Goal: Task Accomplishment & Management: Manage account settings

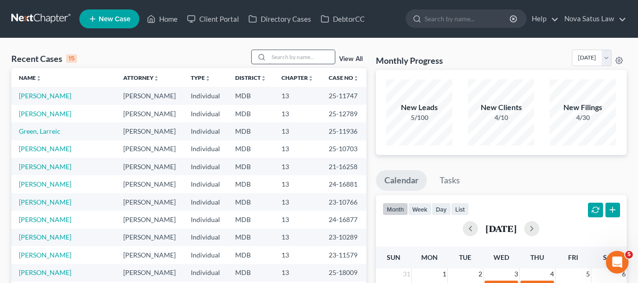
click at [298, 57] on input "search" at bounding box center [302, 57] width 66 height 14
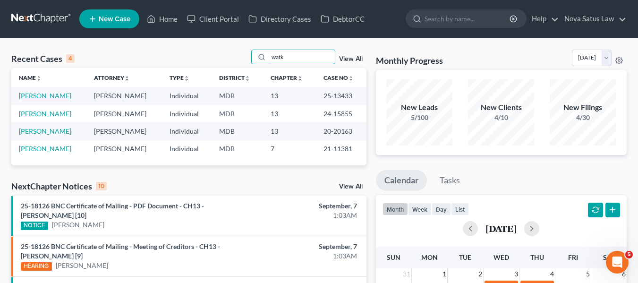
type input "watk"
click at [43, 96] on link "[PERSON_NAME]" at bounding box center [45, 96] width 52 height 8
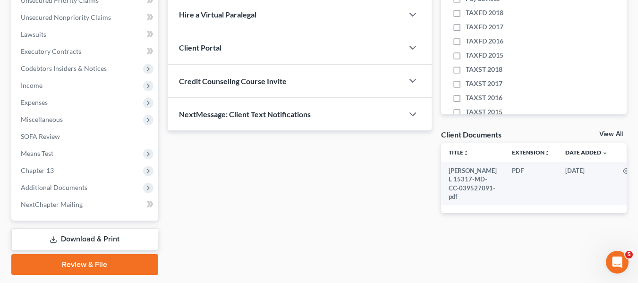
scroll to position [253, 0]
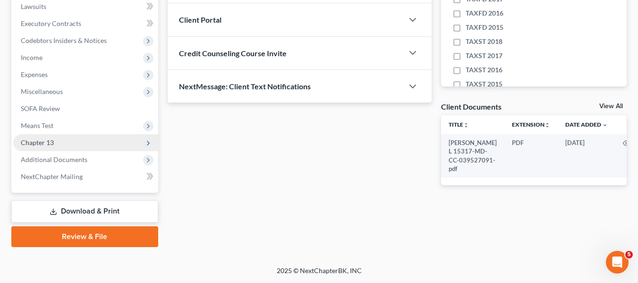
click at [40, 140] on span "Chapter 13" at bounding box center [37, 142] width 33 height 8
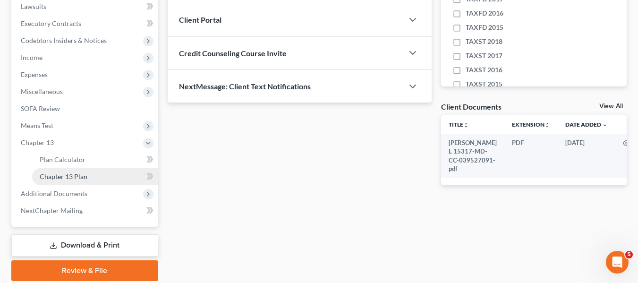
click at [64, 172] on span "Chapter 13 Plan" at bounding box center [64, 176] width 48 height 8
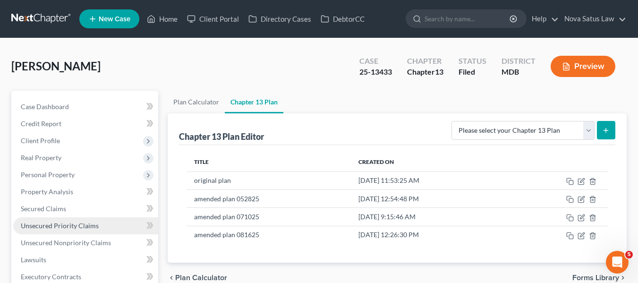
click at [52, 222] on span "Unsecured Priority Claims" at bounding box center [60, 226] width 78 height 8
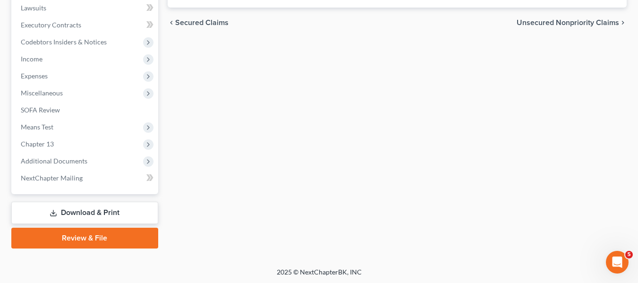
scroll to position [253, 0]
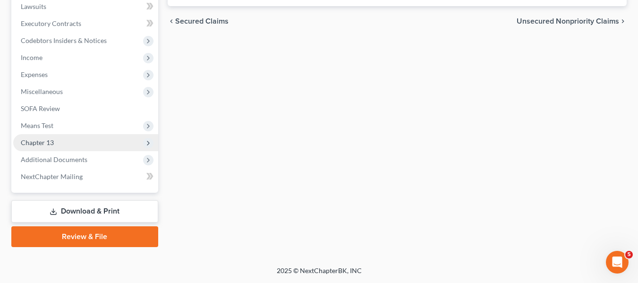
click at [49, 145] on span "Chapter 13" at bounding box center [37, 142] width 33 height 8
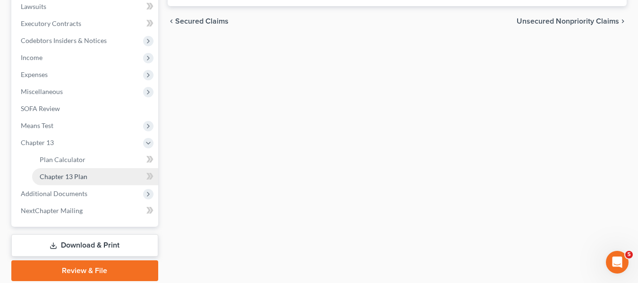
click at [63, 179] on span "Chapter 13 Plan" at bounding box center [64, 176] width 48 height 8
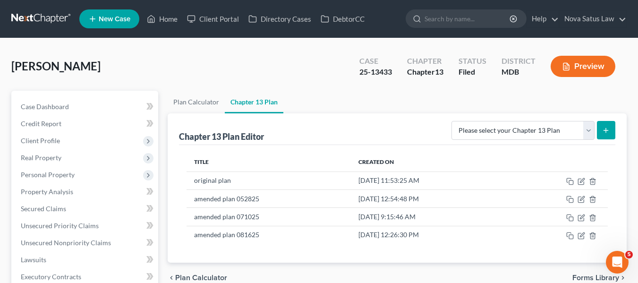
scroll to position [69, 0]
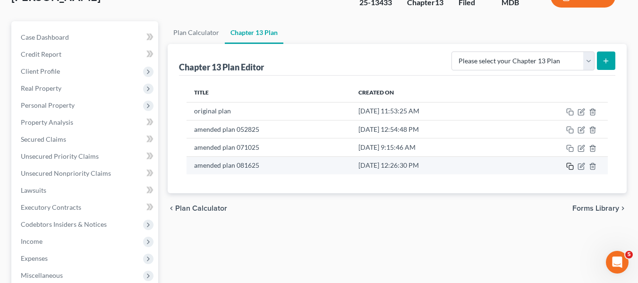
click at [568, 167] on icon "button" at bounding box center [570, 166] width 8 height 8
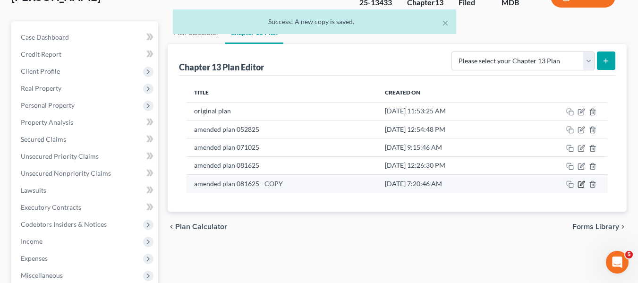
click at [580, 185] on icon "button" at bounding box center [582, 183] width 4 height 4
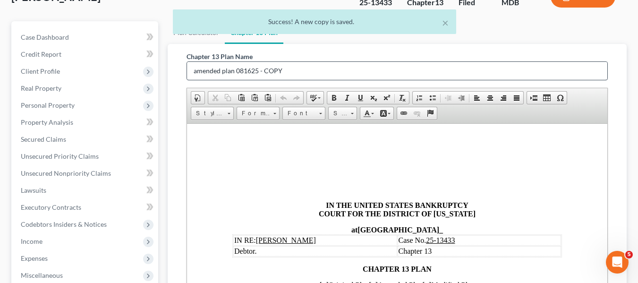
scroll to position [0, 0]
click at [318, 76] on input "amended plan 081625 - COPY" at bounding box center [397, 71] width 420 height 18
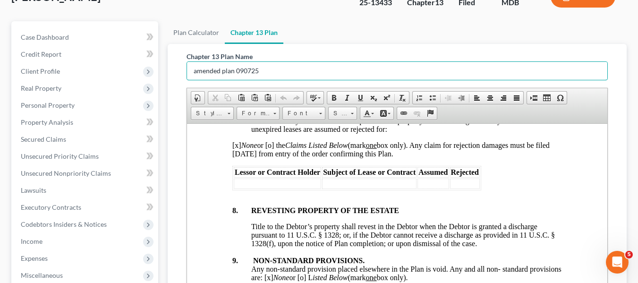
scroll to position [3666, 0]
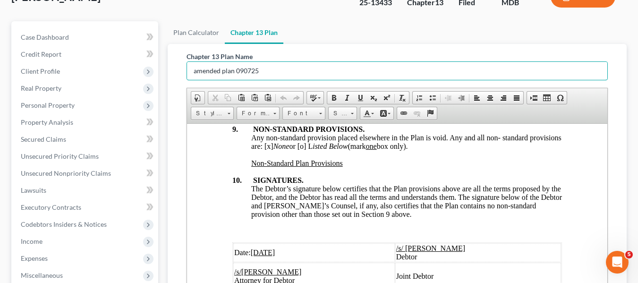
type input "amended plan 090725"
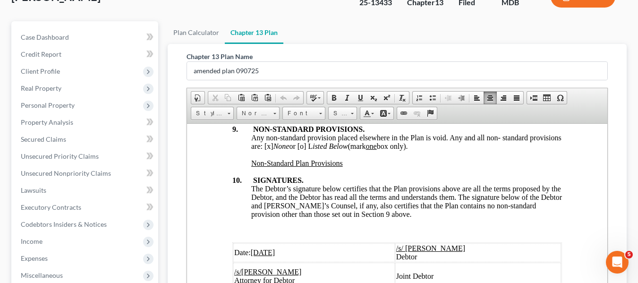
click at [256, 248] on u "[DATE]" at bounding box center [262, 252] width 25 height 8
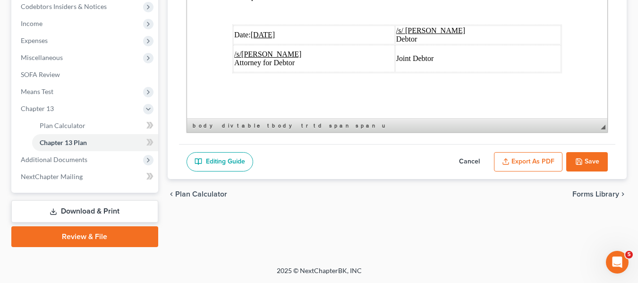
click at [509, 165] on button "Export as PDF" at bounding box center [528, 162] width 68 height 20
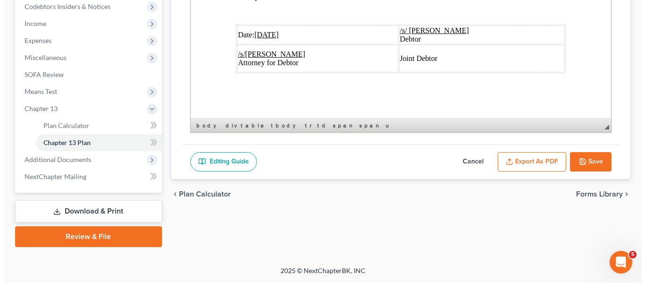
scroll to position [3632, 0]
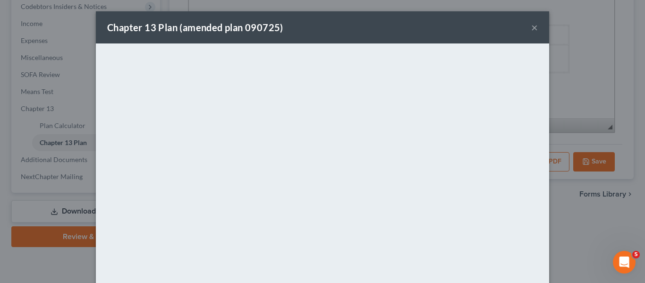
click at [297, 27] on div "Chapter 13 Plan (amended plan 090725) ×" at bounding box center [322, 27] width 453 height 32
click at [534, 29] on button "×" at bounding box center [534, 27] width 7 height 11
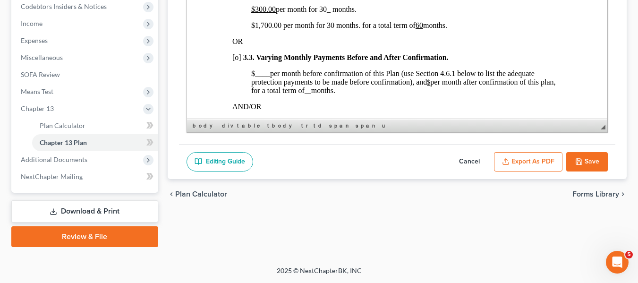
scroll to position [685, 0]
click at [588, 162] on button "Save" at bounding box center [587, 162] width 42 height 20
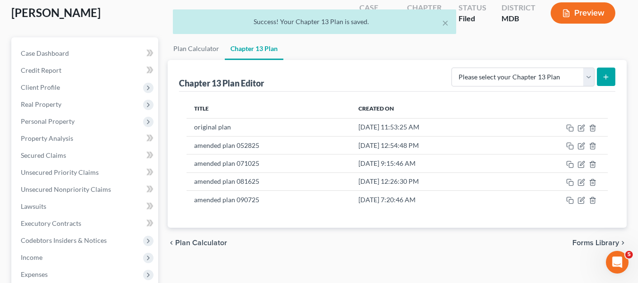
scroll to position [0, 0]
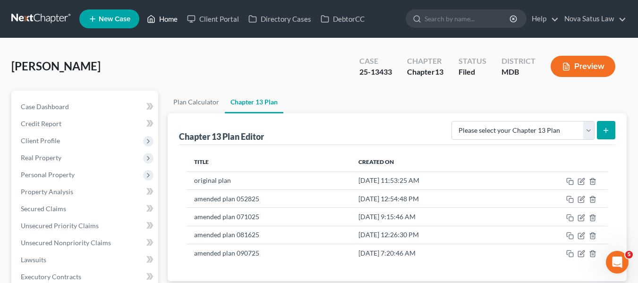
click at [167, 17] on link "Home" at bounding box center [162, 18] width 40 height 17
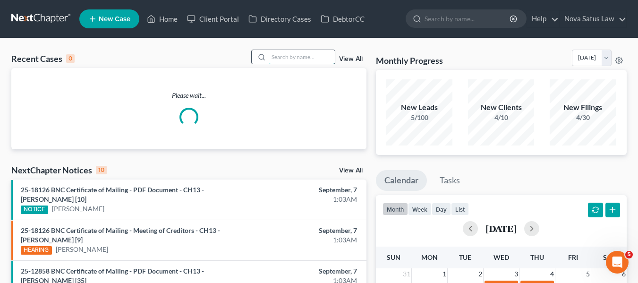
click at [281, 60] on input "search" at bounding box center [302, 57] width 66 height 14
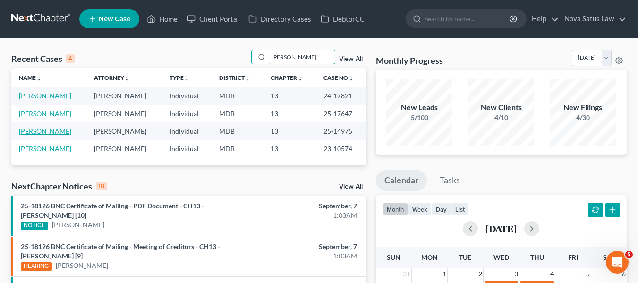
type input "[PERSON_NAME]"
click at [32, 132] on link "[PERSON_NAME]" at bounding box center [45, 131] width 52 height 8
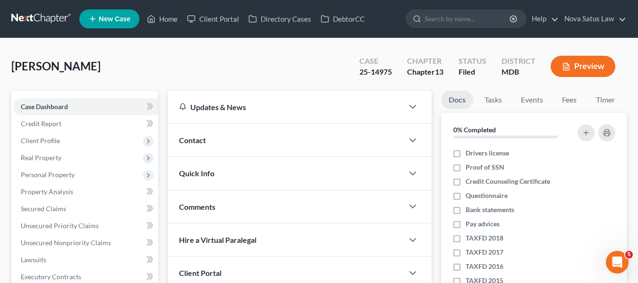
scroll to position [253, 0]
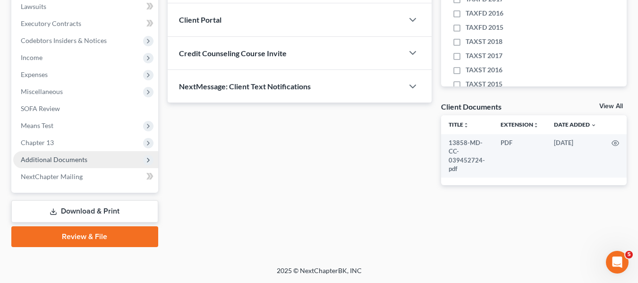
click at [36, 157] on span "Additional Documents" at bounding box center [54, 159] width 67 height 8
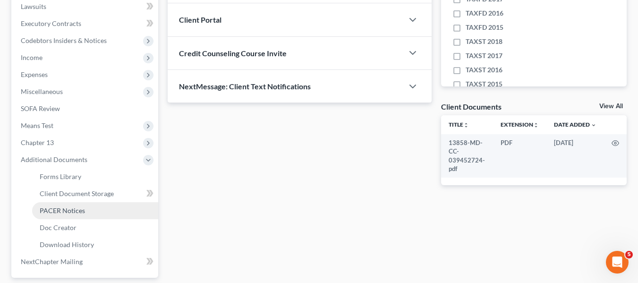
click at [52, 205] on link "PACER Notices" at bounding box center [95, 210] width 126 height 17
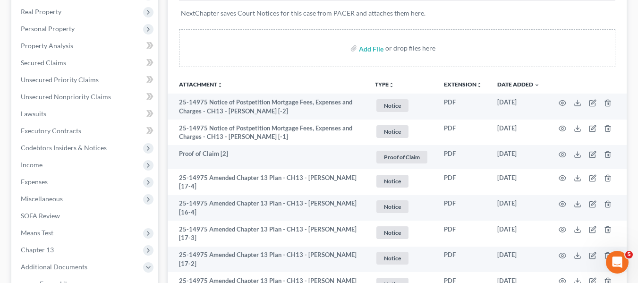
scroll to position [155, 0]
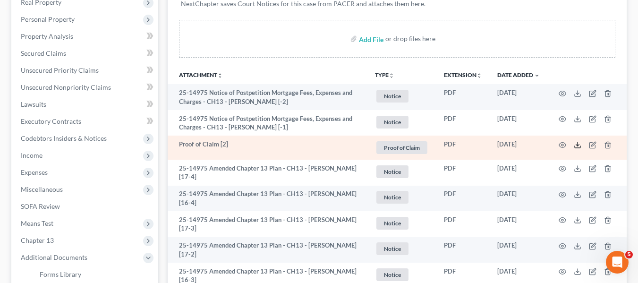
click at [575, 144] on icon at bounding box center [578, 145] width 8 height 8
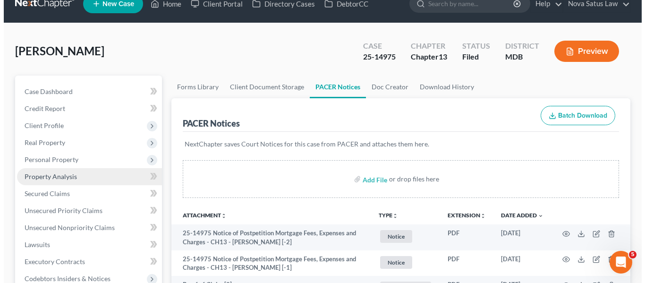
scroll to position [0, 0]
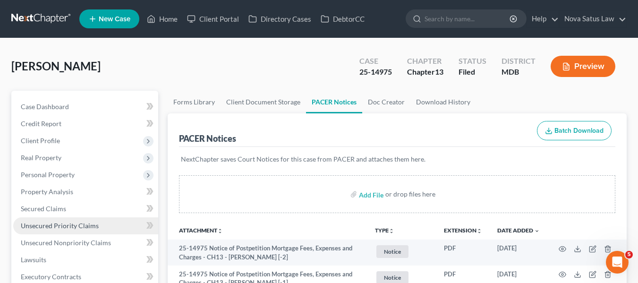
click at [47, 222] on span "Unsecured Priority Claims" at bounding box center [60, 226] width 78 height 8
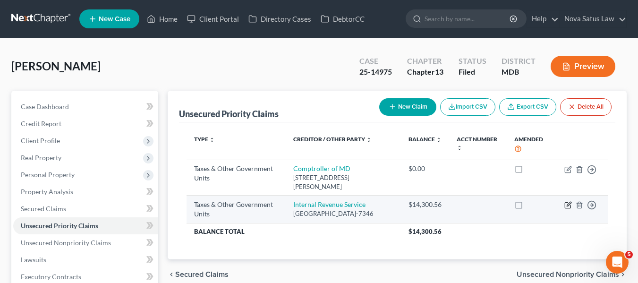
click at [565, 206] on icon "button" at bounding box center [568, 206] width 6 height 6
select select "0"
select select "39"
select select "0"
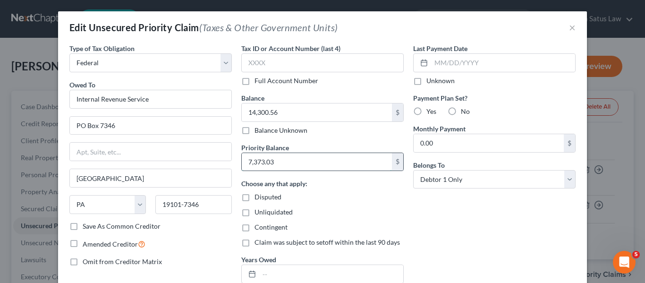
click at [302, 156] on input "7,373.03" at bounding box center [317, 162] width 150 height 18
type input "7,373.03"
click at [288, 115] on input "14,300.56" at bounding box center [317, 112] width 150 height 18
type input "14,299.56"
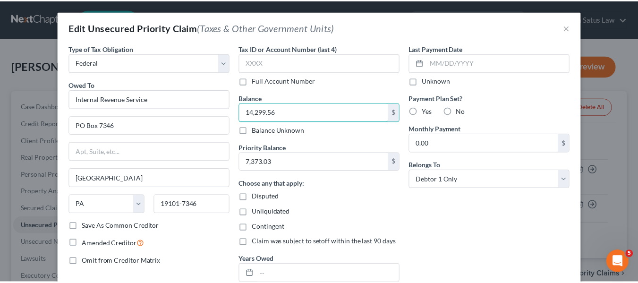
scroll to position [94, 0]
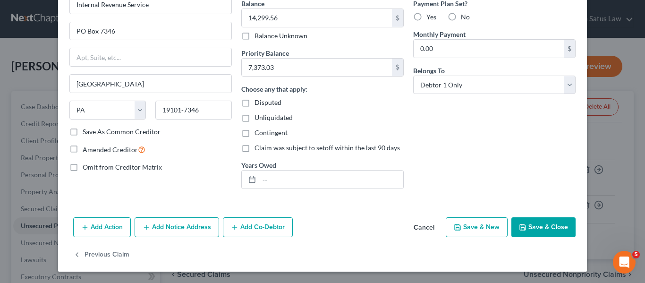
click at [553, 223] on button "Save & Close" at bounding box center [544, 227] width 64 height 20
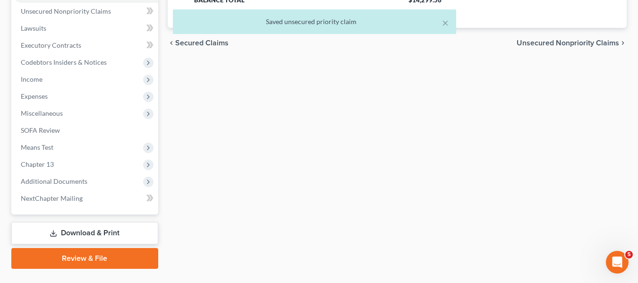
scroll to position [232, 0]
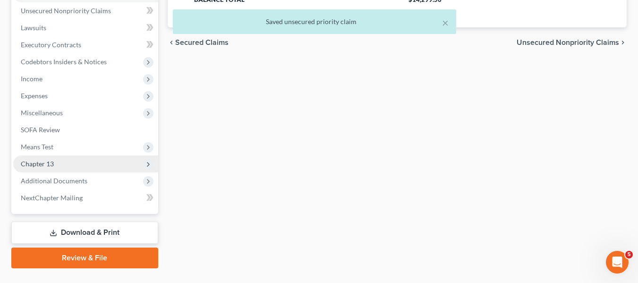
click at [62, 167] on span "Chapter 13" at bounding box center [85, 163] width 145 height 17
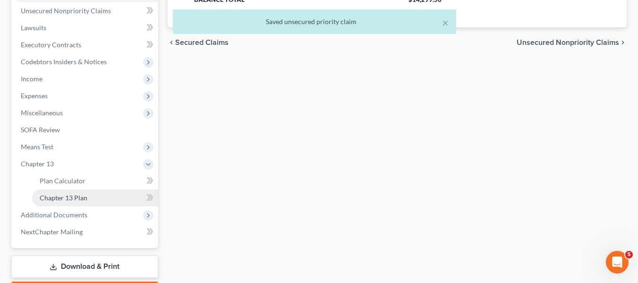
click at [70, 193] on link "Chapter 13 Plan" at bounding box center [95, 197] width 126 height 17
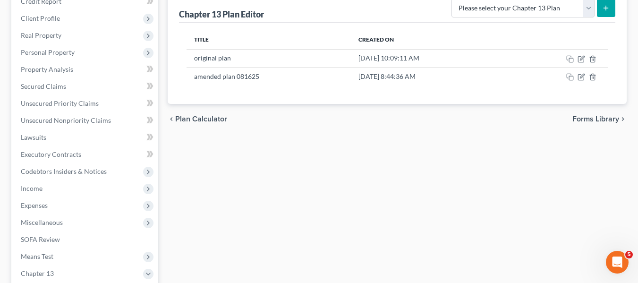
scroll to position [126, 0]
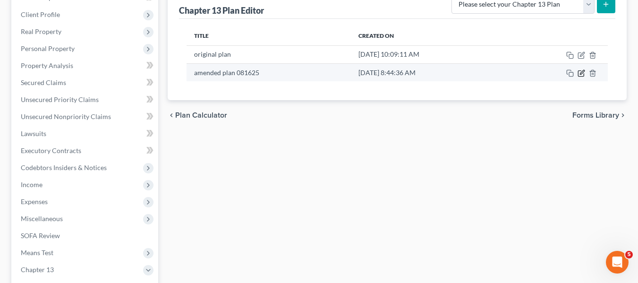
click at [580, 76] on icon "button" at bounding box center [582, 73] width 8 height 8
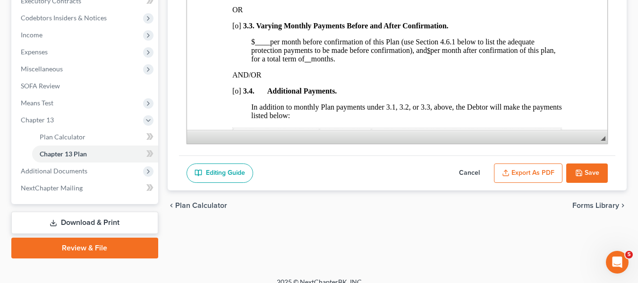
scroll to position [287, 0]
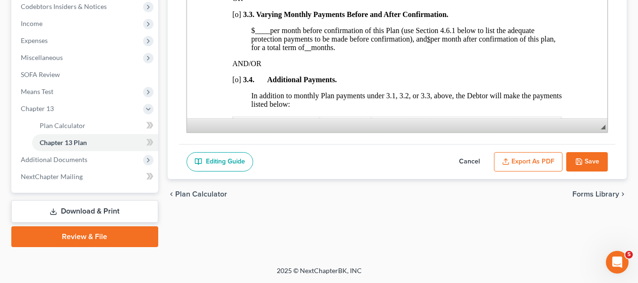
click at [571, 165] on button "Save" at bounding box center [587, 162] width 42 height 20
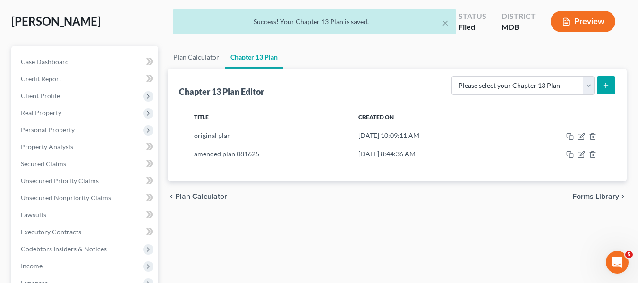
scroll to position [0, 0]
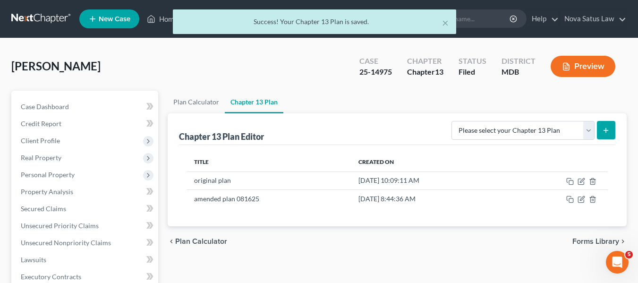
click at [165, 21] on div "× Success! Your Chapter 13 Plan is saved." at bounding box center [314, 23] width 638 height 29
click at [164, 17] on div "× Success! Your Chapter 13 Plan is saved." at bounding box center [314, 23] width 638 height 29
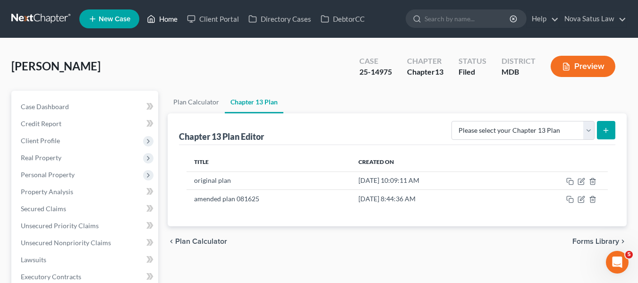
click at [164, 17] on link "Home" at bounding box center [162, 18] width 40 height 17
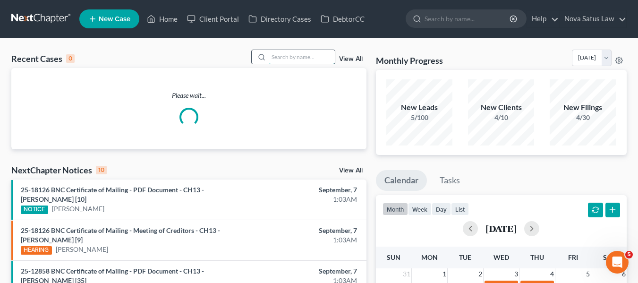
click at [307, 59] on input "search" at bounding box center [302, 57] width 66 height 14
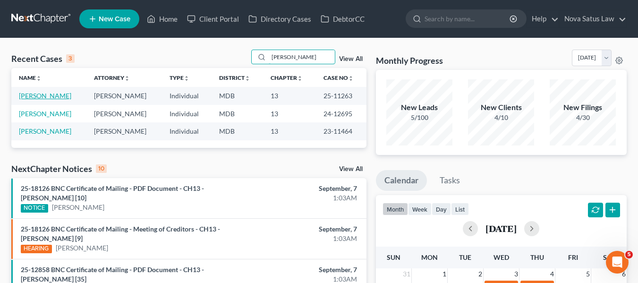
type input "[PERSON_NAME]"
click at [32, 96] on link "[PERSON_NAME]" at bounding box center [45, 96] width 52 height 8
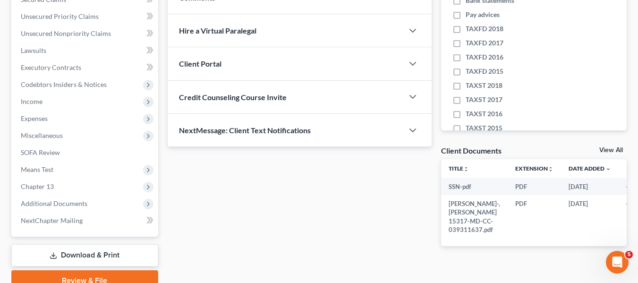
scroll to position [210, 0]
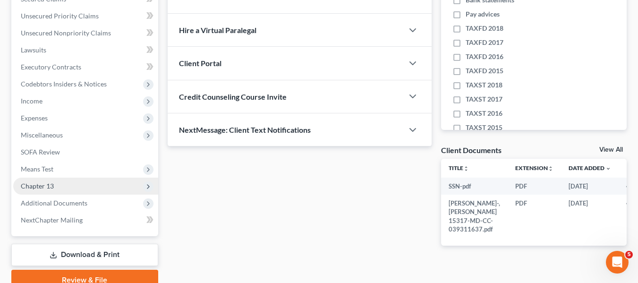
click at [48, 185] on span "Chapter 13" at bounding box center [37, 186] width 33 height 8
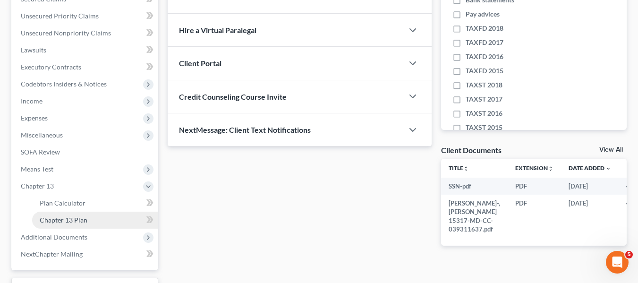
click at [56, 216] on span "Chapter 13 Plan" at bounding box center [64, 220] width 48 height 8
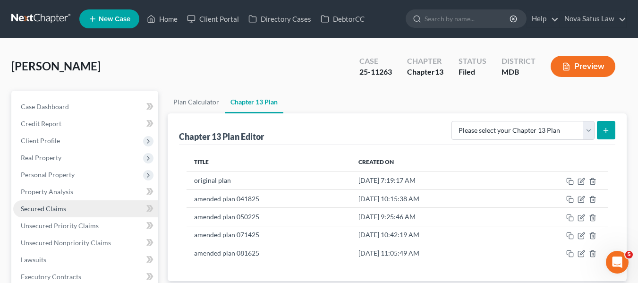
click at [40, 209] on span "Secured Claims" at bounding box center [43, 209] width 45 height 8
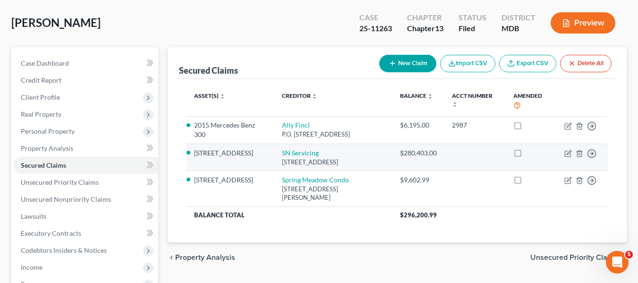
scroll to position [45, 0]
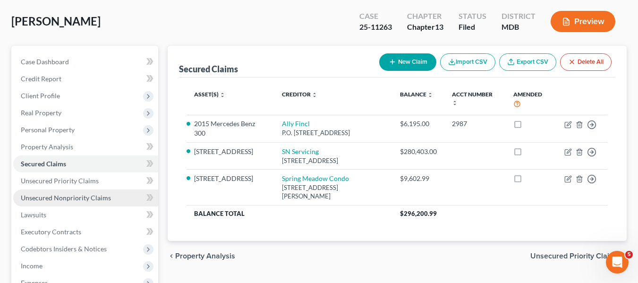
click at [62, 198] on span "Unsecured Nonpriority Claims" at bounding box center [66, 198] width 90 height 8
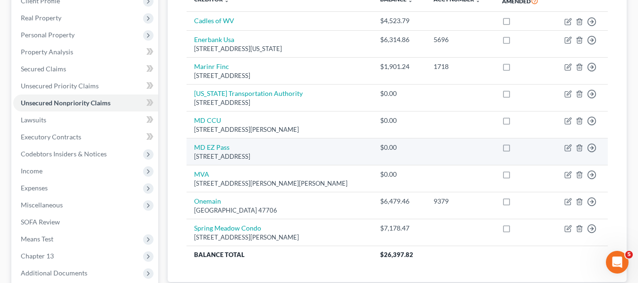
scroll to position [253, 0]
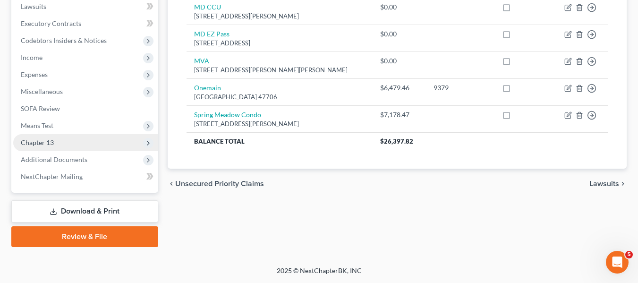
click at [43, 145] on span "Chapter 13" at bounding box center [37, 142] width 33 height 8
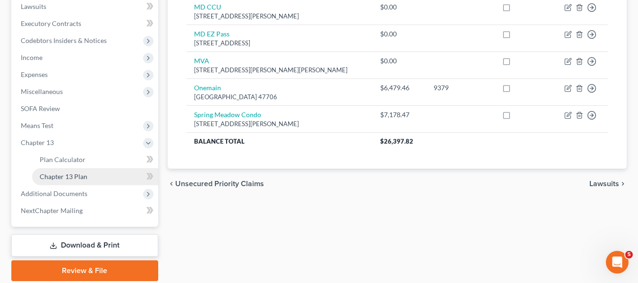
click at [58, 175] on span "Chapter 13 Plan" at bounding box center [64, 176] width 48 height 8
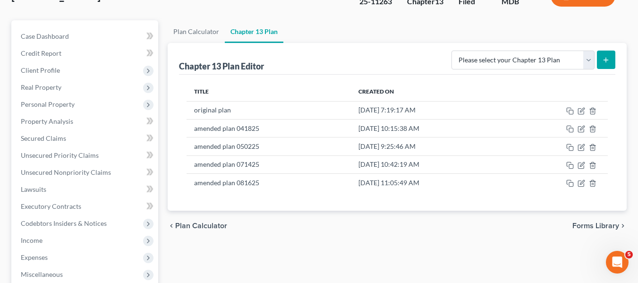
scroll to position [75, 0]
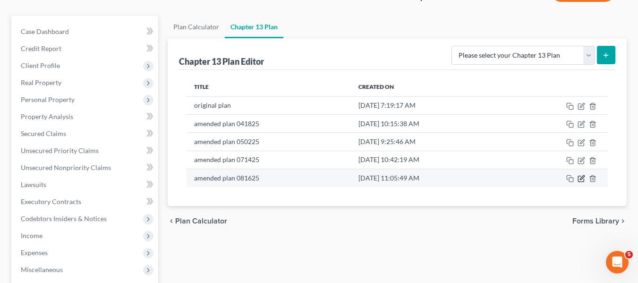
click at [580, 178] on icon "button" at bounding box center [582, 179] width 8 height 8
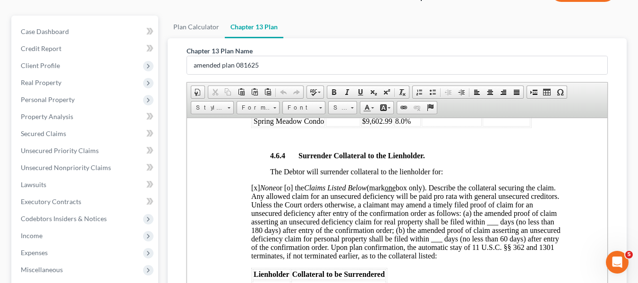
scroll to position [287, 0]
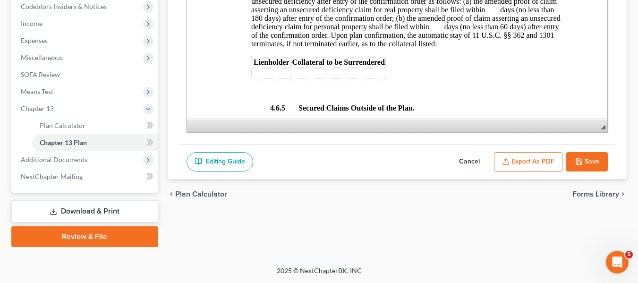
click at [474, 161] on button "Cancel" at bounding box center [470, 162] width 42 height 20
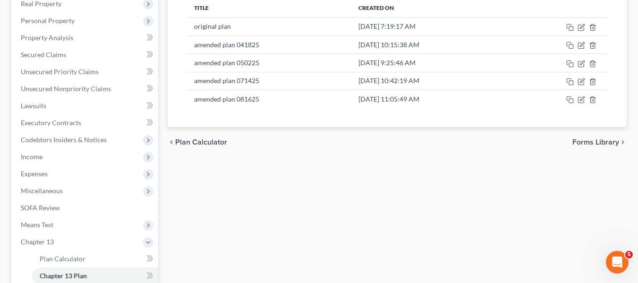
scroll to position [153, 0]
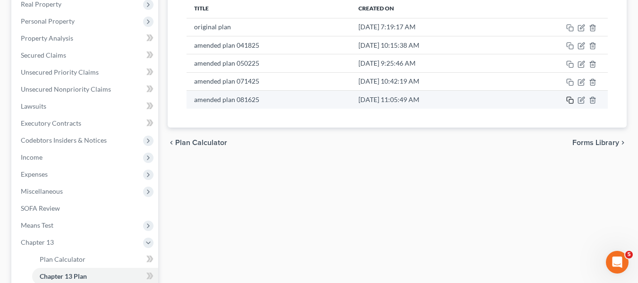
click at [568, 100] on icon "button" at bounding box center [570, 100] width 8 height 8
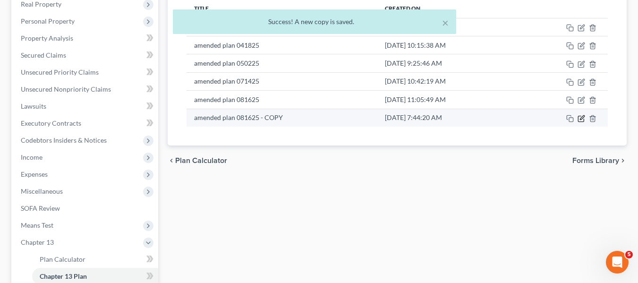
click at [582, 118] on icon "button" at bounding box center [582, 119] width 8 height 8
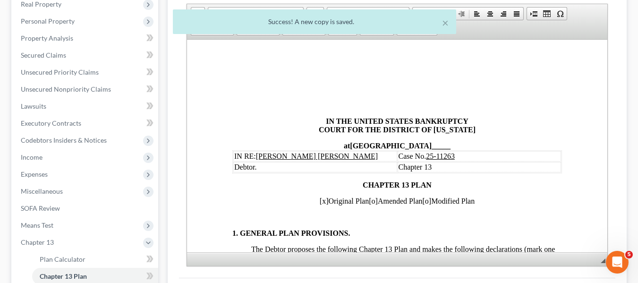
scroll to position [0, 0]
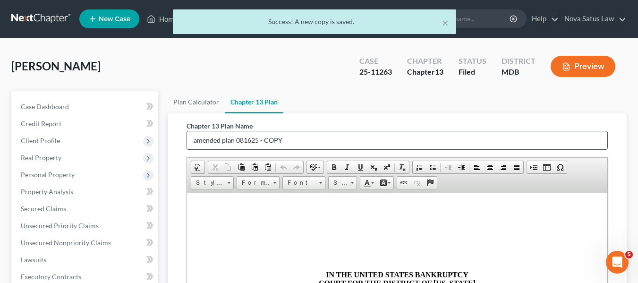
click at [326, 139] on input "amended plan 081625 - COPY" at bounding box center [397, 140] width 420 height 18
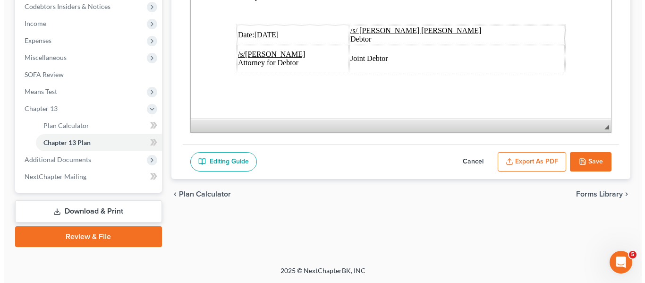
scroll to position [3704, 0]
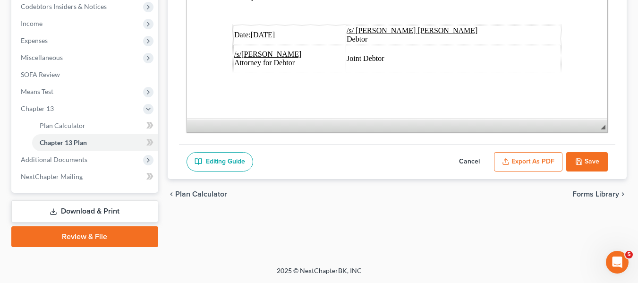
type input "amended plan 090725"
click at [255, 31] on u "[DATE]" at bounding box center [262, 35] width 25 height 8
click at [517, 159] on button "Export as PDF" at bounding box center [528, 162] width 68 height 20
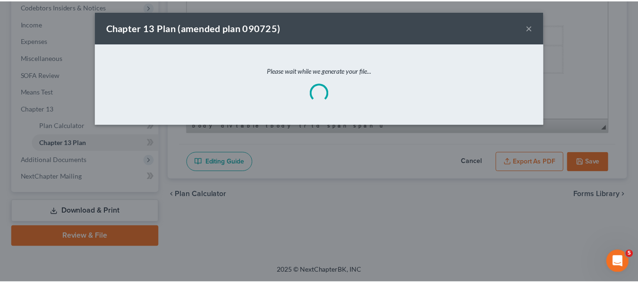
scroll to position [3670, 0]
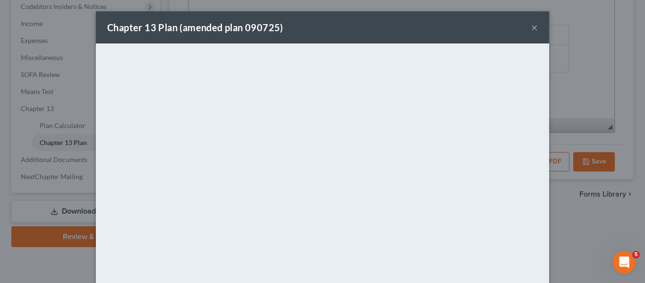
click at [371, 35] on div "Chapter 13 Plan (amended plan 090725) ×" at bounding box center [322, 27] width 453 height 32
click at [532, 25] on button "×" at bounding box center [534, 27] width 7 height 11
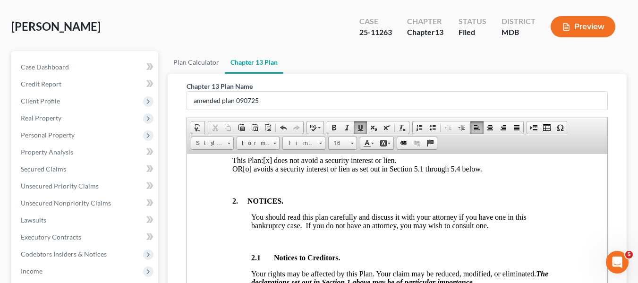
scroll to position [0, 0]
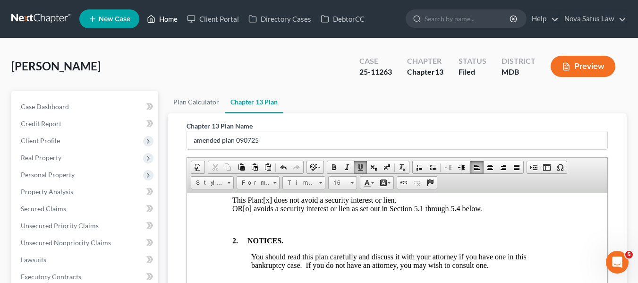
click at [173, 16] on link "Home" at bounding box center [162, 18] width 40 height 17
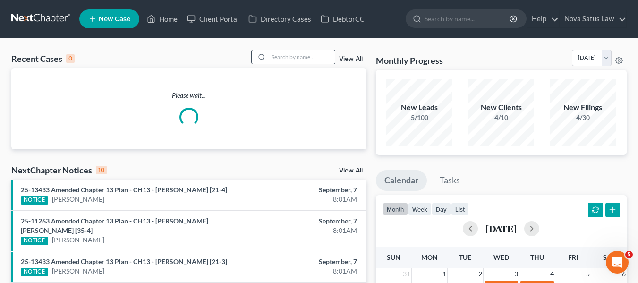
click at [285, 50] on div at bounding box center [293, 57] width 84 height 15
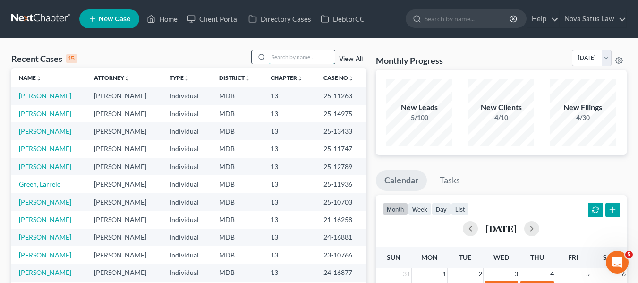
click at [284, 54] on input "search" at bounding box center [302, 57] width 66 height 14
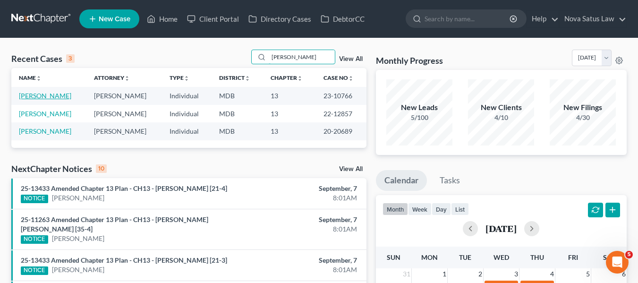
type input "[PERSON_NAME]"
click at [31, 97] on link "[PERSON_NAME]" at bounding box center [45, 96] width 52 height 8
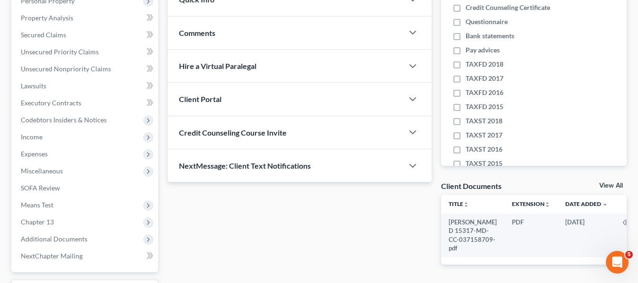
scroll to position [253, 0]
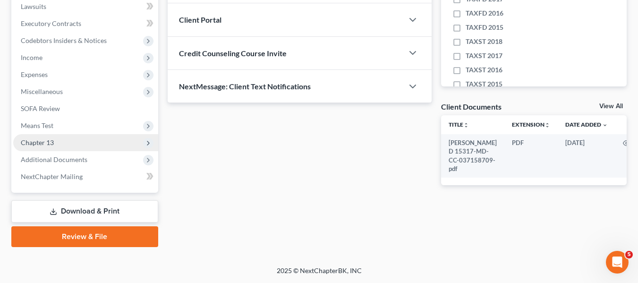
click at [37, 142] on span "Chapter 13" at bounding box center [37, 142] width 33 height 8
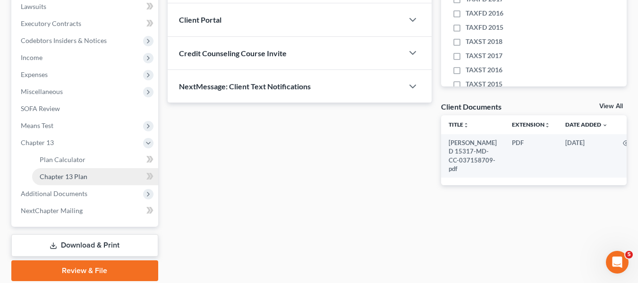
click at [65, 177] on span "Chapter 13 Plan" at bounding box center [64, 176] width 48 height 8
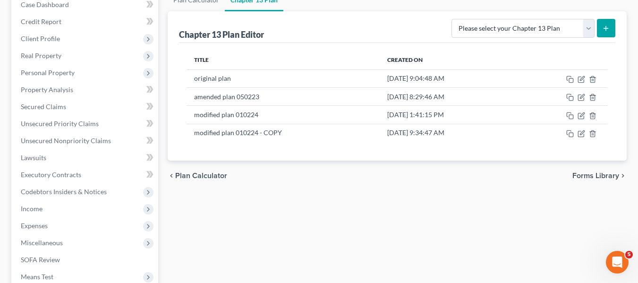
scroll to position [102, 0]
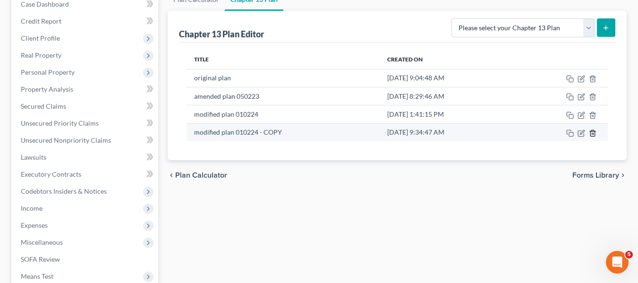
click at [594, 132] on icon "button" at bounding box center [593, 133] width 8 height 8
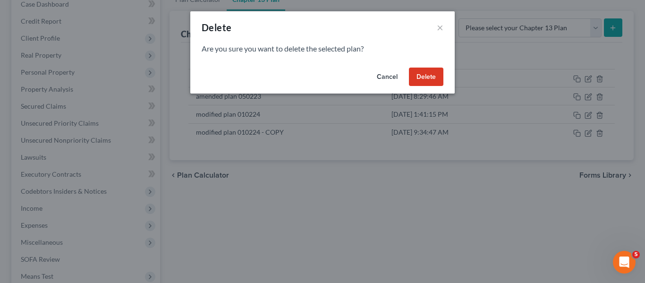
click at [440, 76] on button "Delete" at bounding box center [426, 77] width 34 height 19
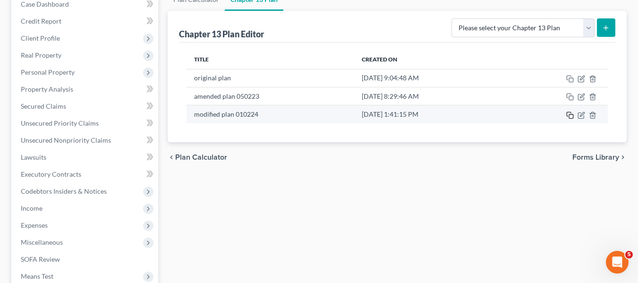
click at [569, 116] on rect "button" at bounding box center [571, 116] width 4 height 4
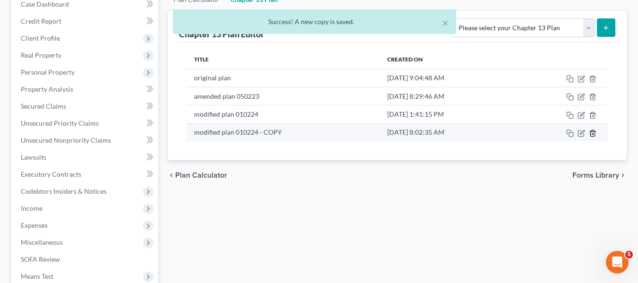
click at [594, 133] on icon "button" at bounding box center [593, 133] width 8 height 8
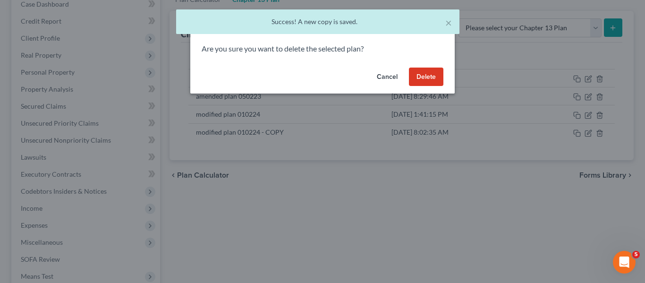
click at [426, 72] on button "Delete" at bounding box center [426, 77] width 34 height 19
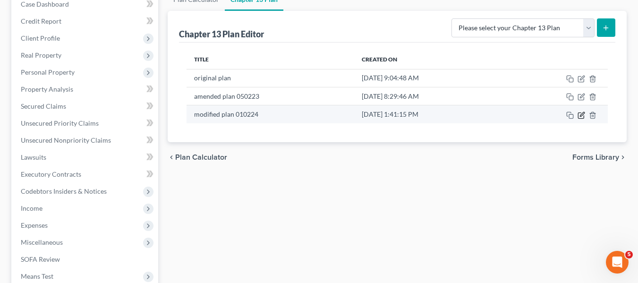
click at [581, 115] on icon "button" at bounding box center [582, 115] width 8 height 8
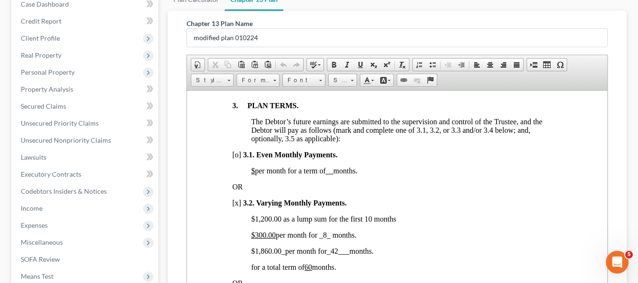
scroll to position [287, 0]
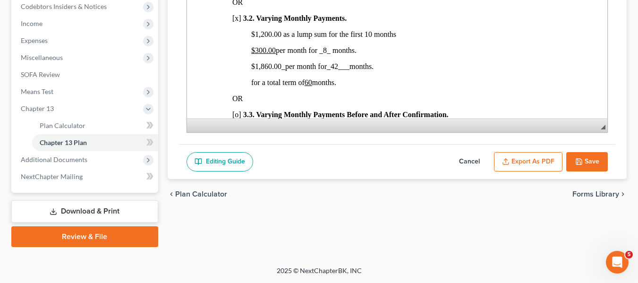
click at [588, 161] on button "Save" at bounding box center [587, 162] width 42 height 20
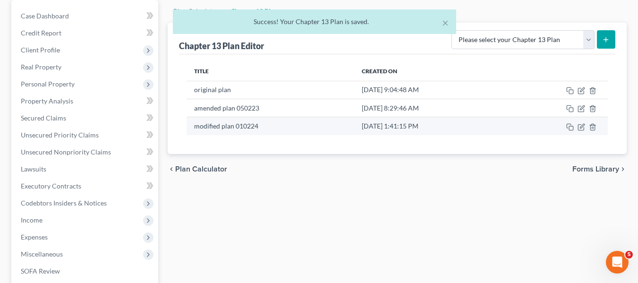
scroll to position [90, 0]
click at [571, 128] on icon "button" at bounding box center [570, 128] width 8 height 8
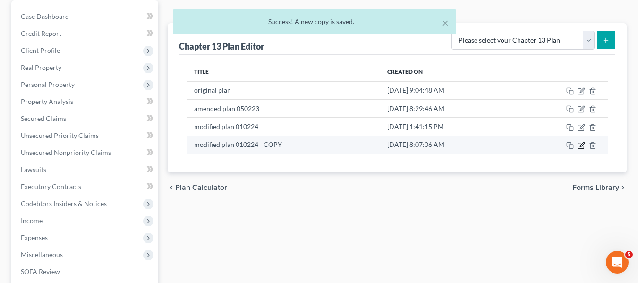
click at [580, 145] on icon "button" at bounding box center [582, 146] width 8 height 8
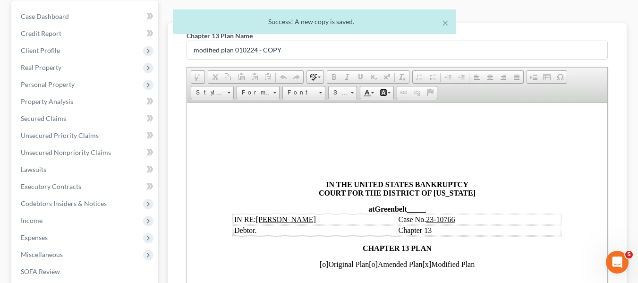
scroll to position [0, 0]
click at [292, 48] on input "modified plan 010224 - COPY" at bounding box center [397, 50] width 420 height 18
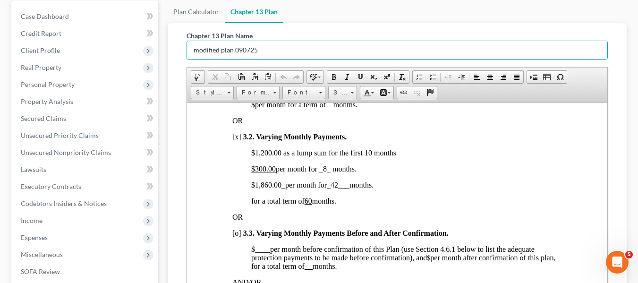
scroll to position [738, 0]
type input "modified plan 090725"
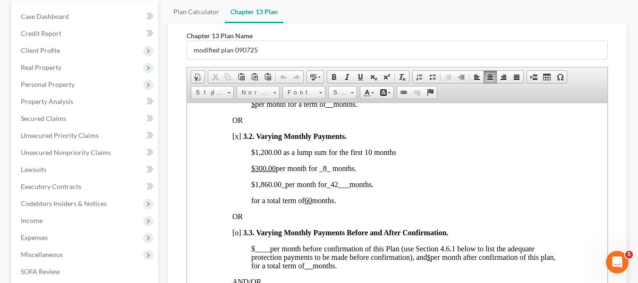
click at [255, 156] on p "$1,200.00 as a lump sum for the first 10 months" at bounding box center [406, 152] width 311 height 9
click at [366, 156] on p "$5,100 .00 as a lump sum for the first 10 months" at bounding box center [406, 152] width 311 height 9
click at [325, 172] on span "$300.00 per month for _8_ months." at bounding box center [303, 168] width 105 height 8
click at [253, 188] on span "$1,860.00 _ per month for _42___ months." at bounding box center [312, 184] width 122 height 8
click at [334, 188] on span "_42___" at bounding box center [337, 184] width 23 height 8
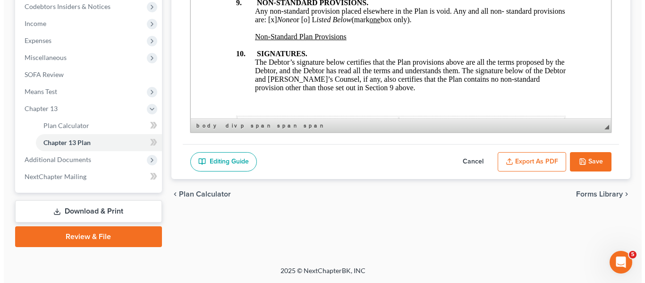
scroll to position [3681, 0]
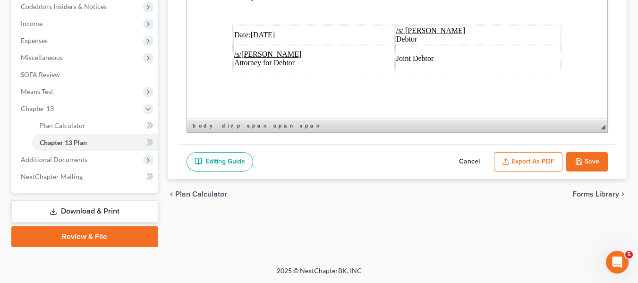
click at [256, 31] on u "[DATE]" at bounding box center [262, 35] width 25 height 8
click at [507, 158] on icon "button" at bounding box center [506, 162] width 8 height 8
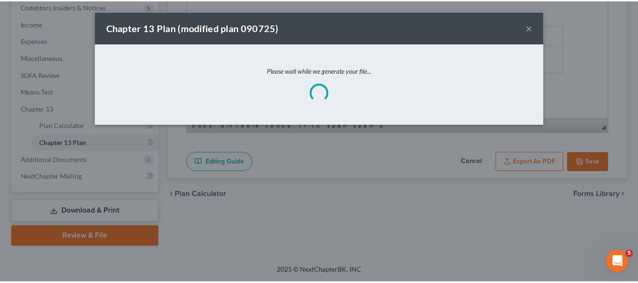
scroll to position [3647, 0]
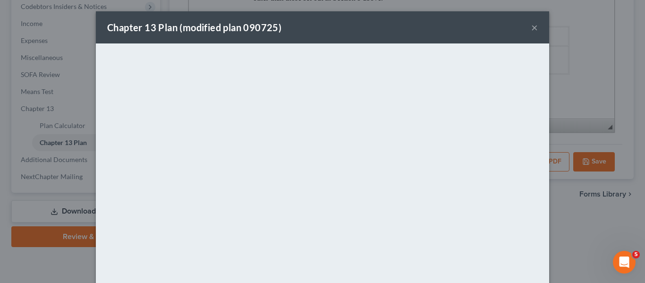
click at [359, 16] on div "Chapter 13 Plan (modified plan 090725) ×" at bounding box center [322, 27] width 453 height 32
click at [531, 26] on button "×" at bounding box center [534, 27] width 7 height 11
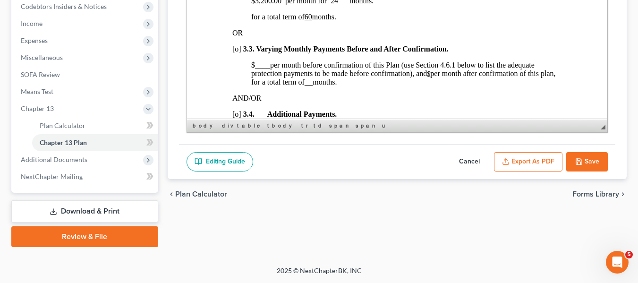
scroll to position [725, 0]
